Goal: Transaction & Acquisition: Purchase product/service

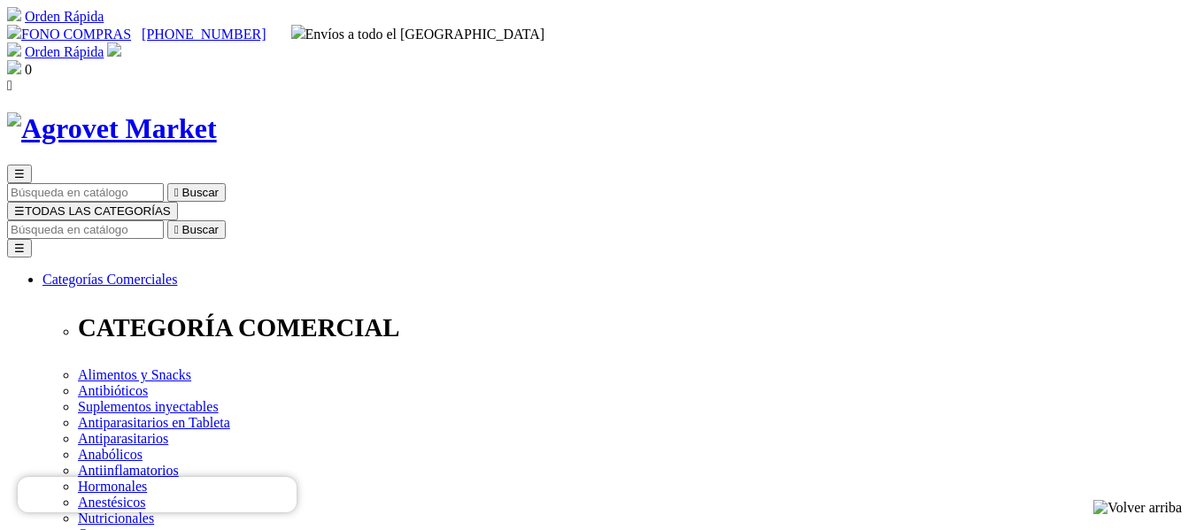
drag, startPoint x: 1204, startPoint y: 206, endPoint x: 1152, endPoint y: -99, distance: 309.6
click at [164, 220] on input "Buscar" at bounding box center [85, 229] width 157 height 19
type input "atrevia"
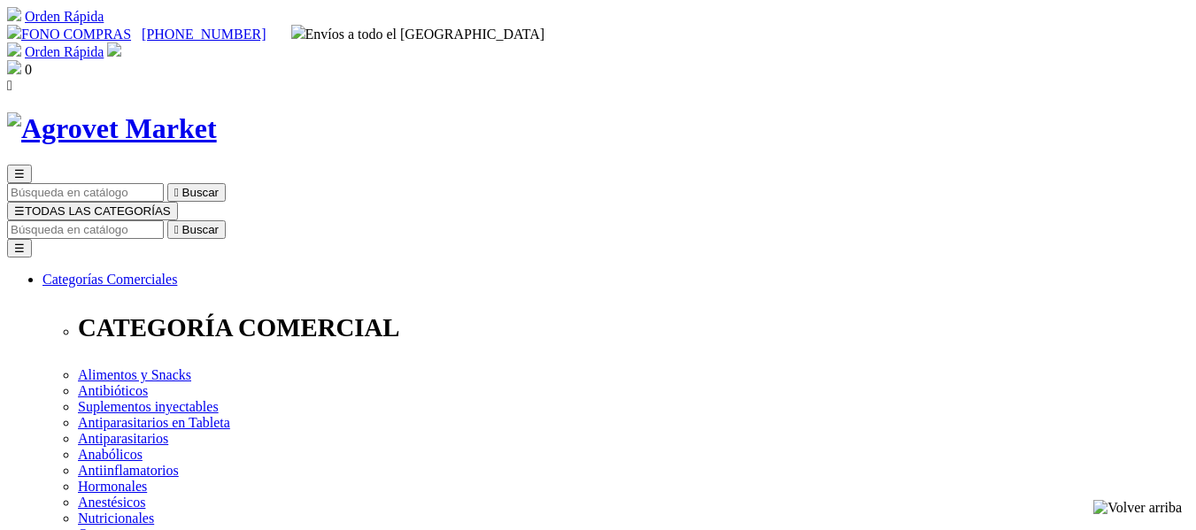
select select "0"
click at [164, 220] on input "Buscar" at bounding box center [85, 229] width 157 height 19
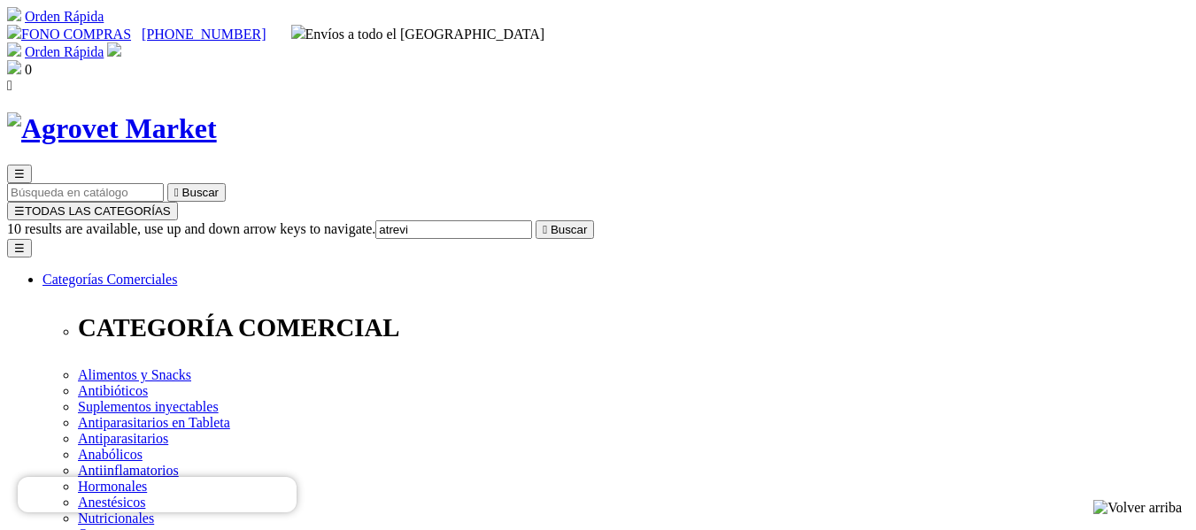
type input "atrevia"
click at [164, 220] on input "Buscar" at bounding box center [85, 229] width 157 height 19
type input "atrevia"
click at [547, 223] on icon "" at bounding box center [544, 229] width 4 height 13
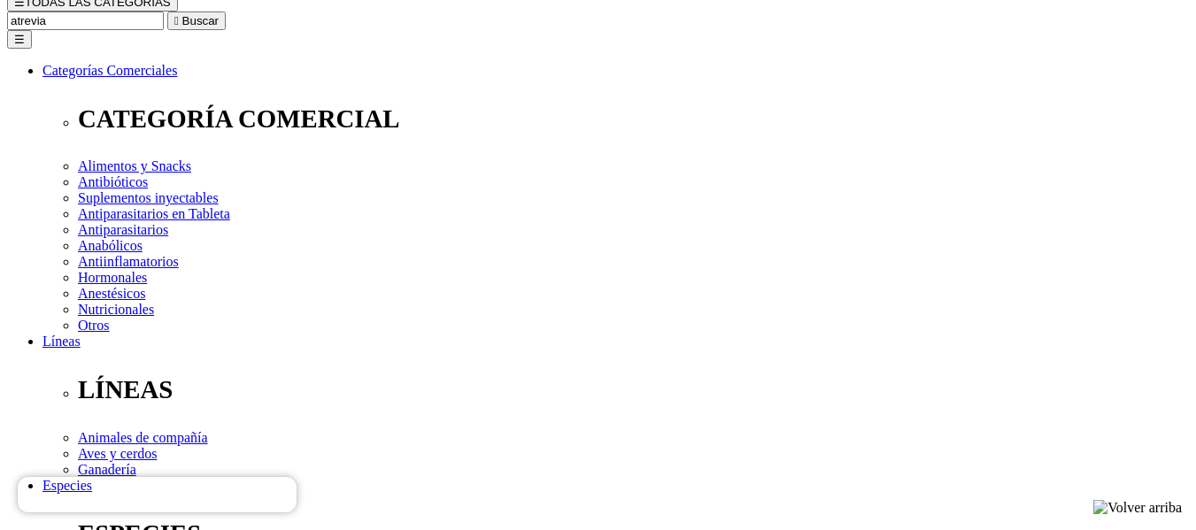
scroll to position [235, 0]
